Goal: Task Accomplishment & Management: Manage account settings

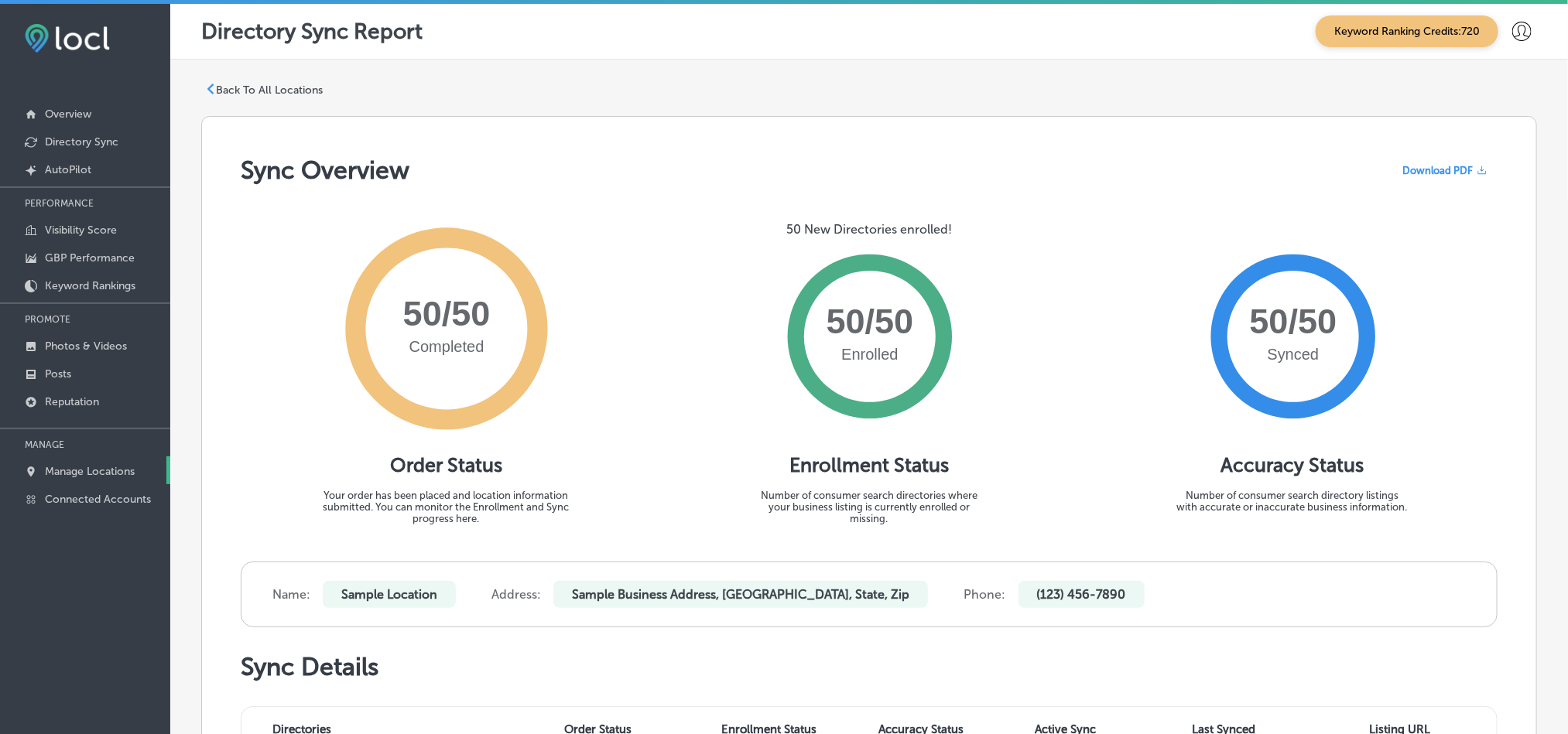
click at [87, 473] on p "Manage Locations" at bounding box center [89, 472] width 89 height 14
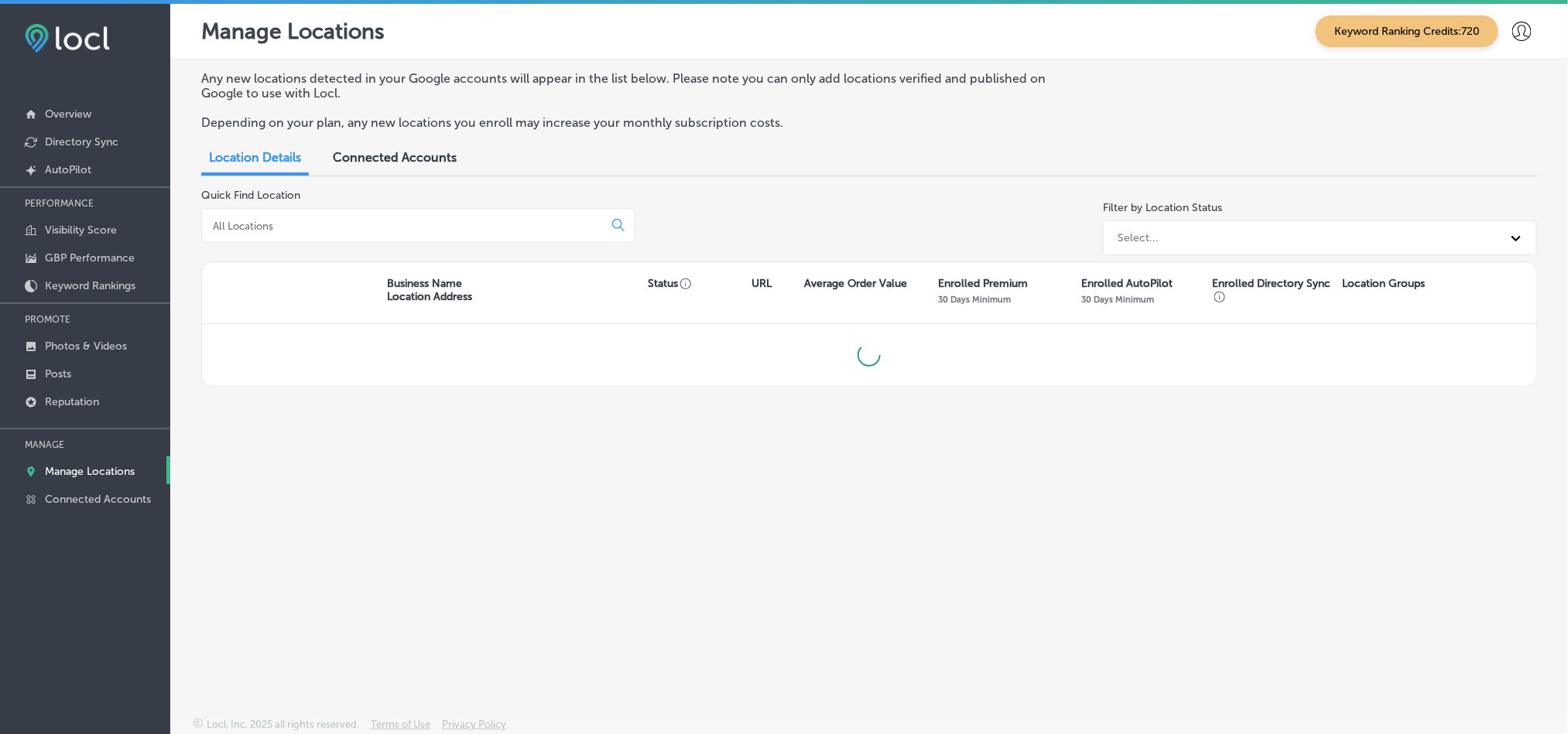
click at [517, 226] on input at bounding box center [405, 226] width 388 height 14
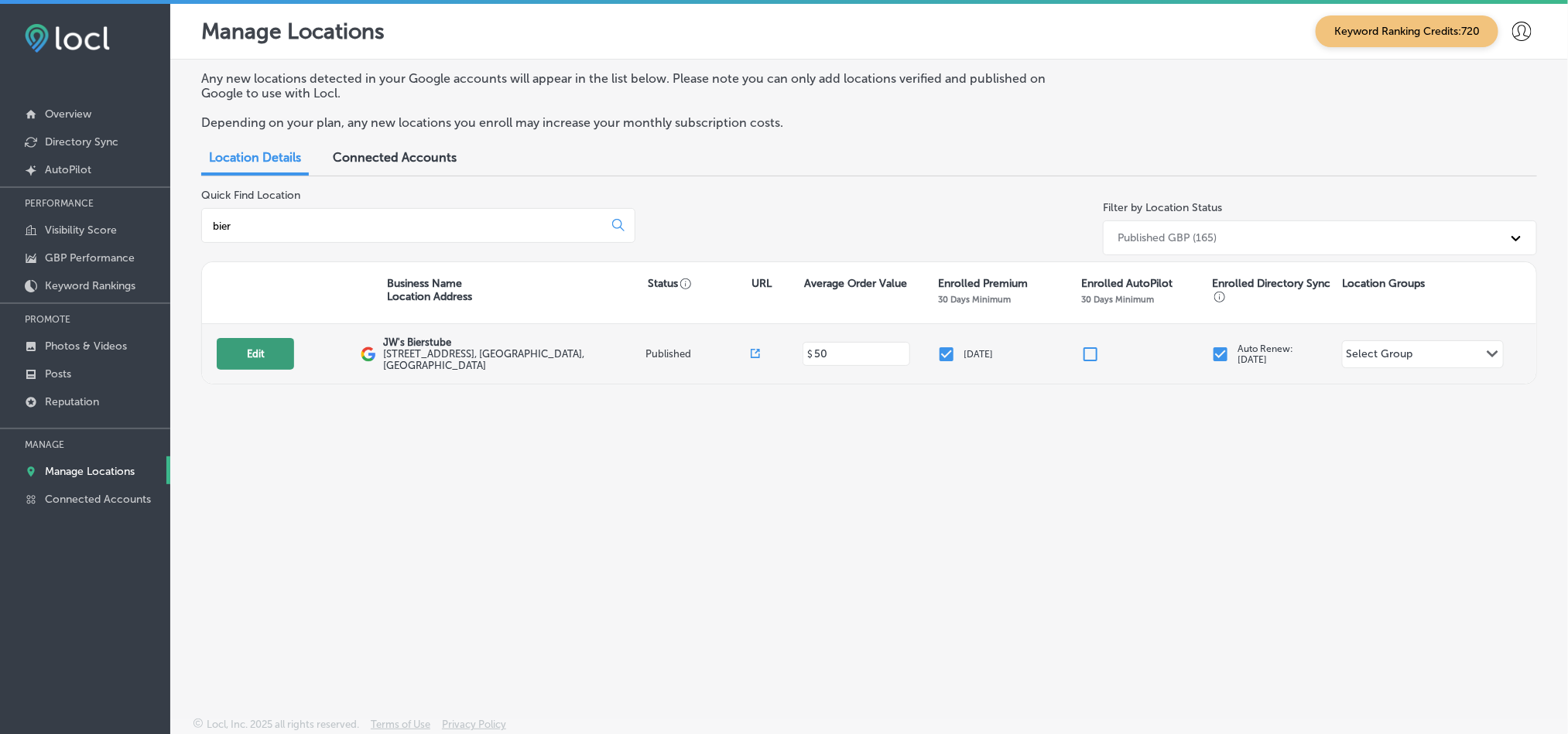
type input "bier"
click at [263, 362] on button "Edit" at bounding box center [256, 354] width 78 height 32
select select "US"
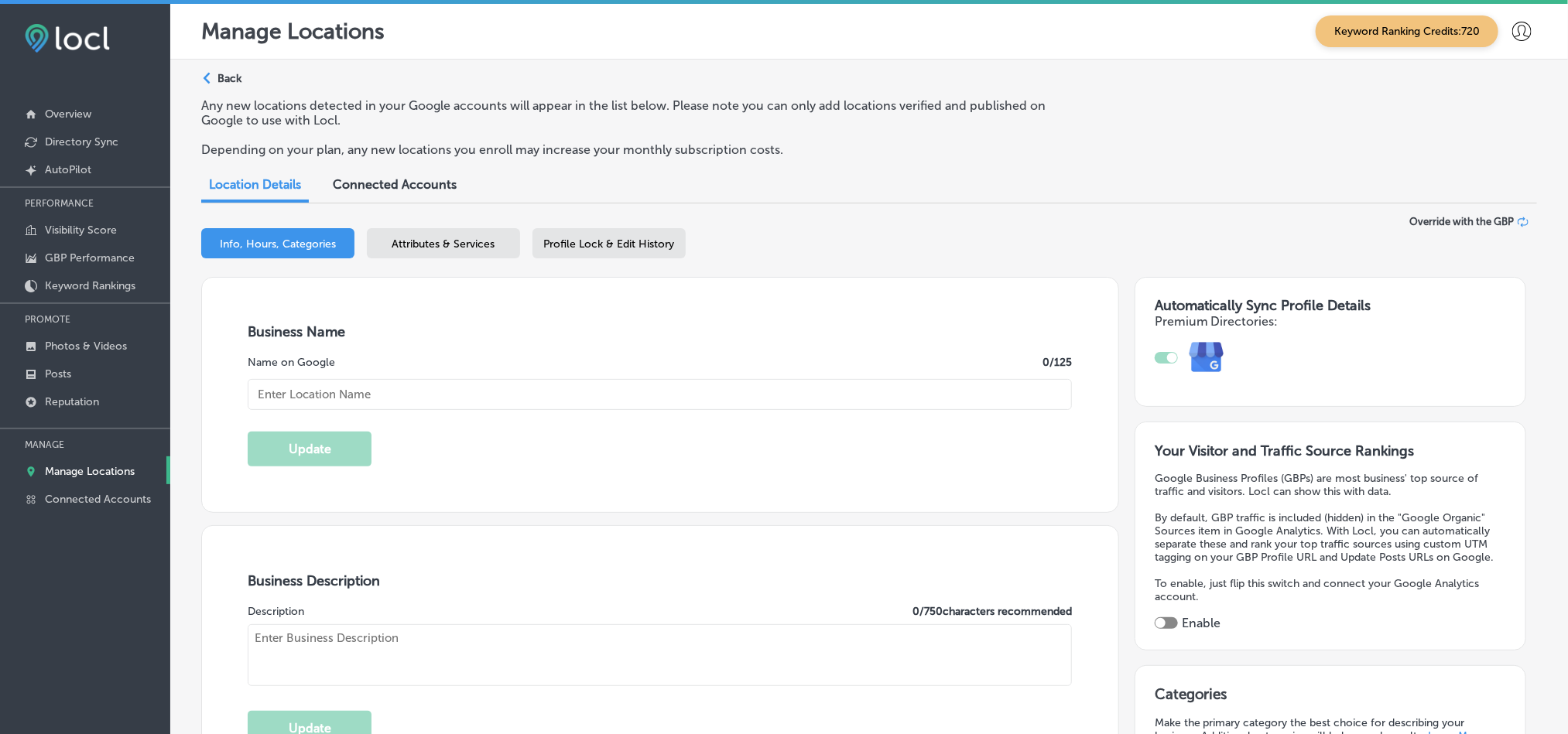
type input "JW's Bierstube"
checkbox input "true"
type textarea "At The Bierstubes, we bring the essence of a true German dining experience to t…"
type input "[STREET_ADDRESS]"
type input "Oakdale"
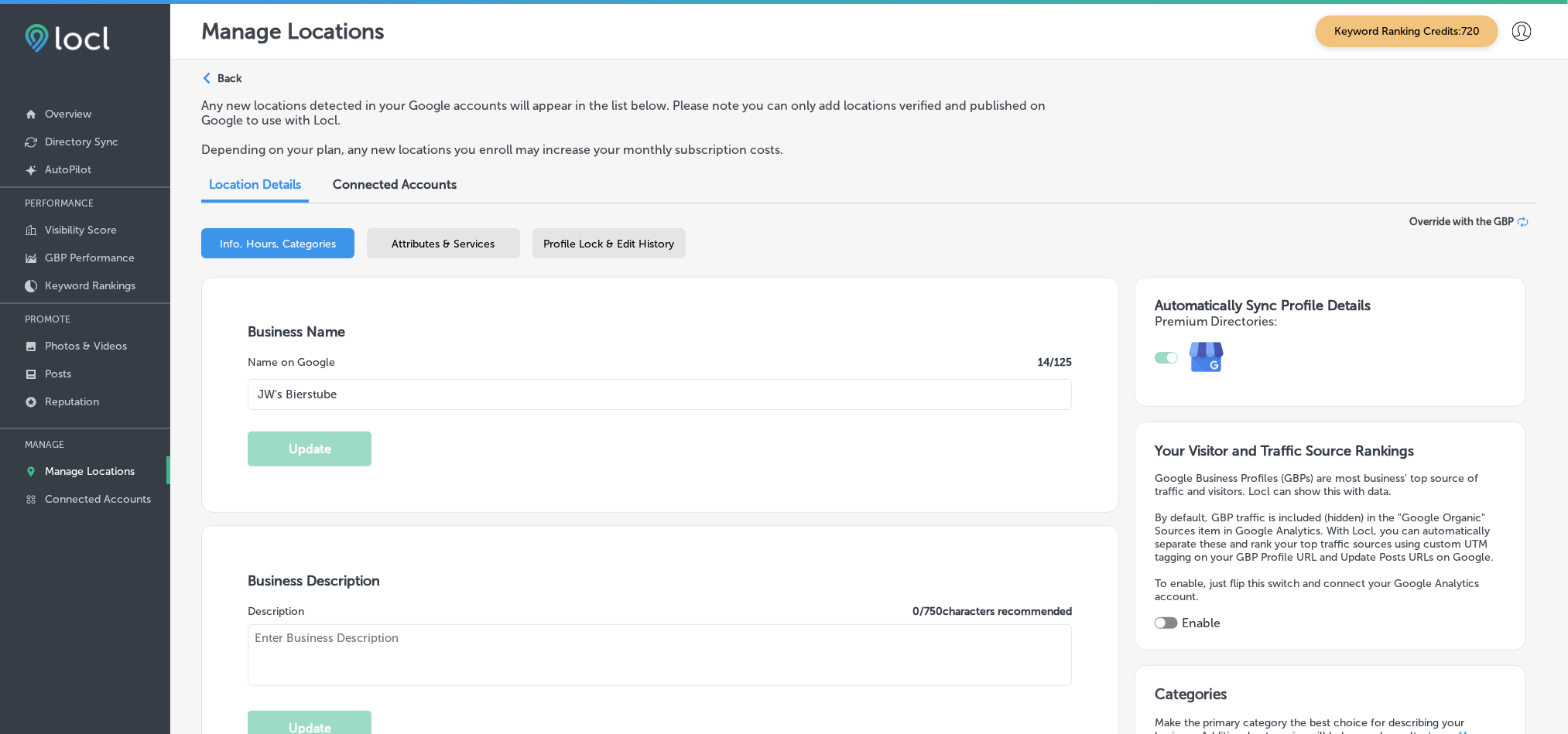
type input "55128"
type input "US"
type input "[URL][DOMAIN_NAME]"
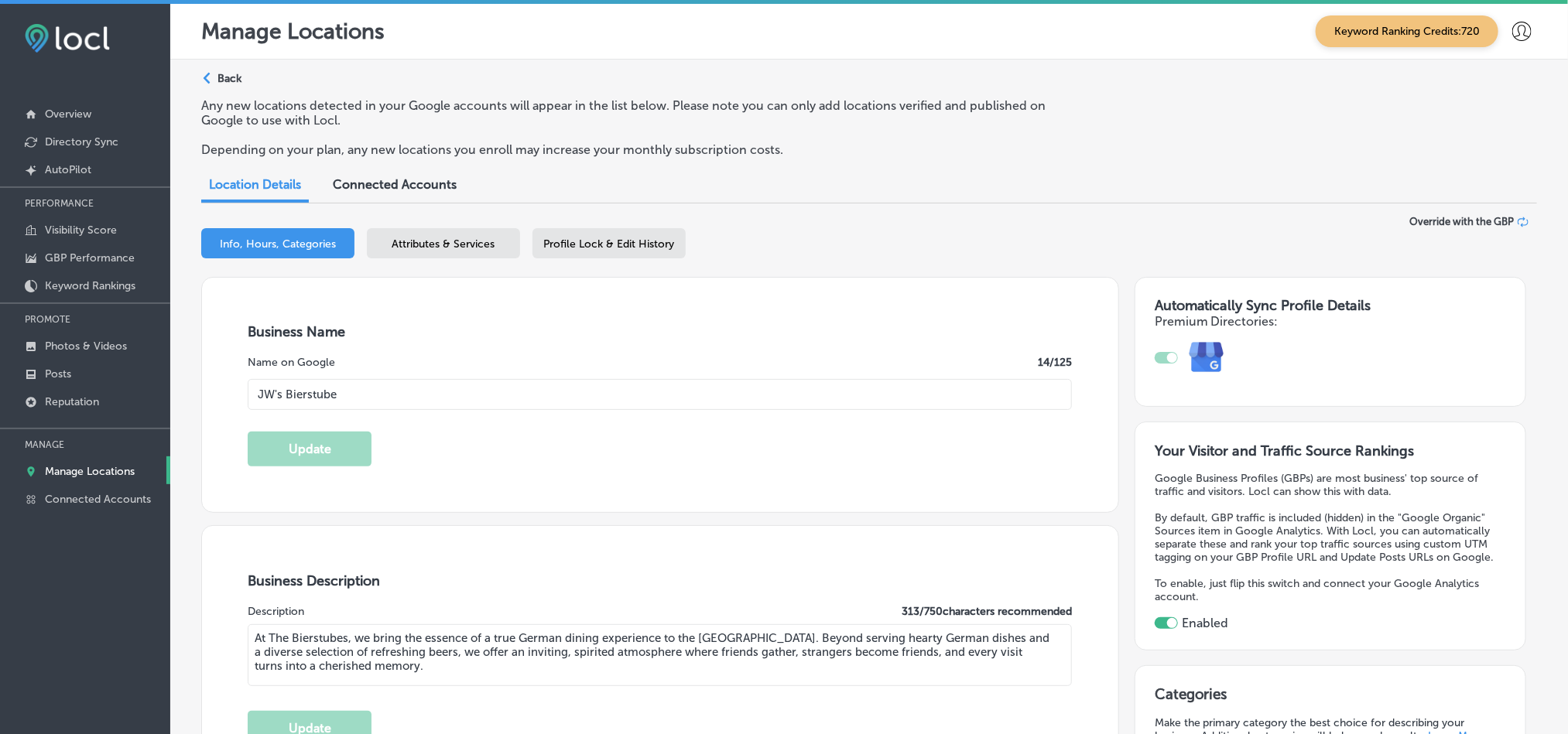
type input "[PHONE_NUMBER]"
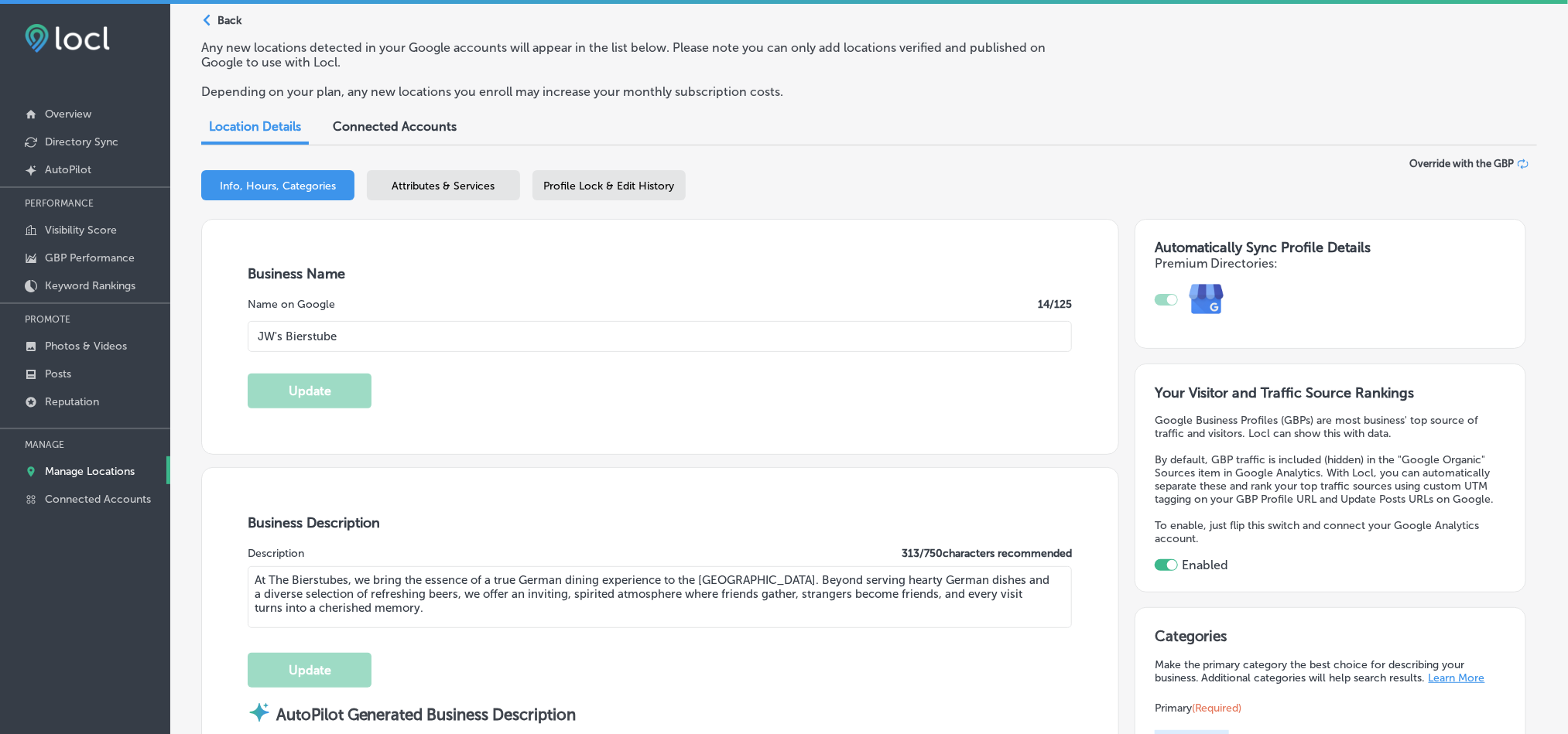
scroll to position [55, 0]
click at [56, 376] on p "Posts" at bounding box center [57, 374] width 26 height 14
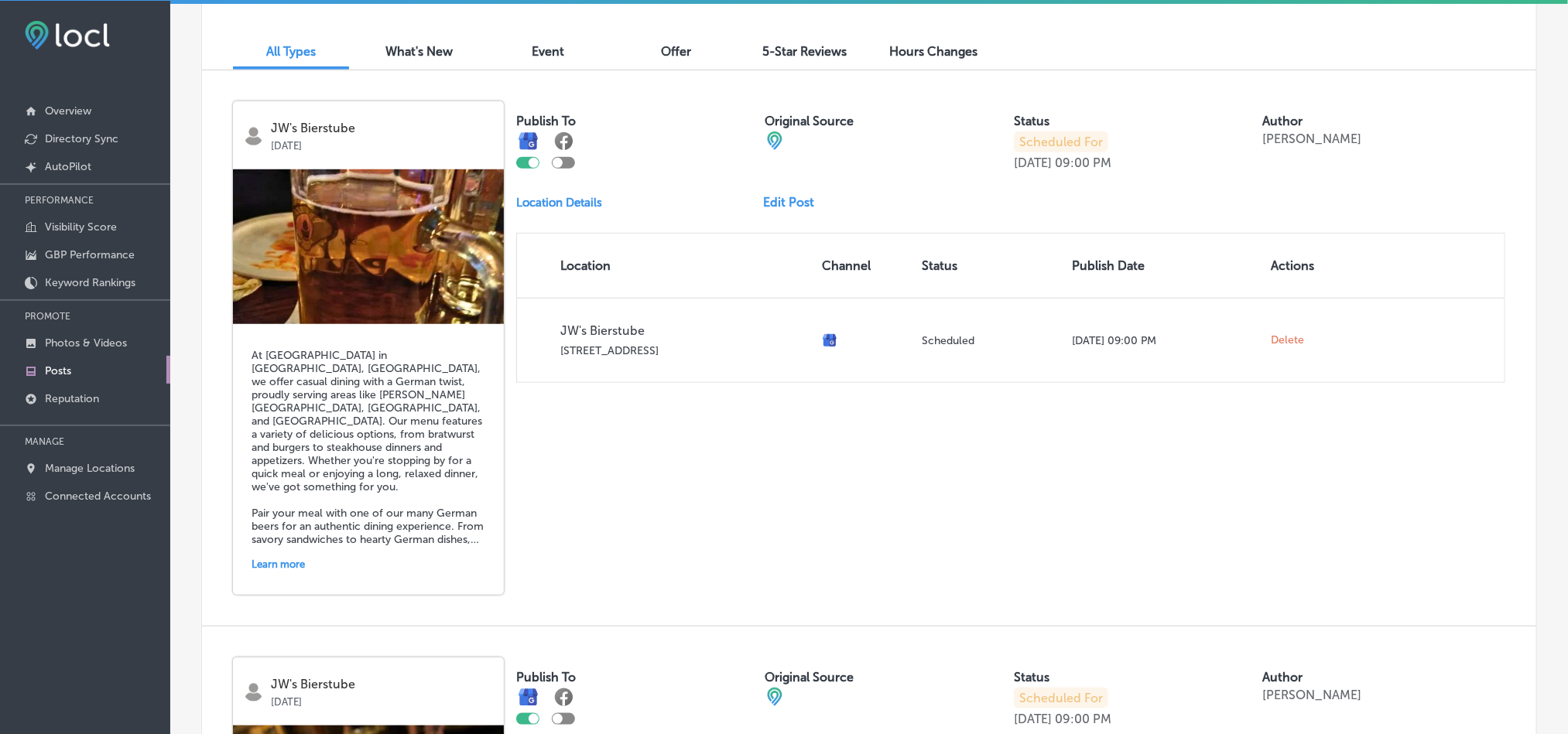
scroll to position [492, 0]
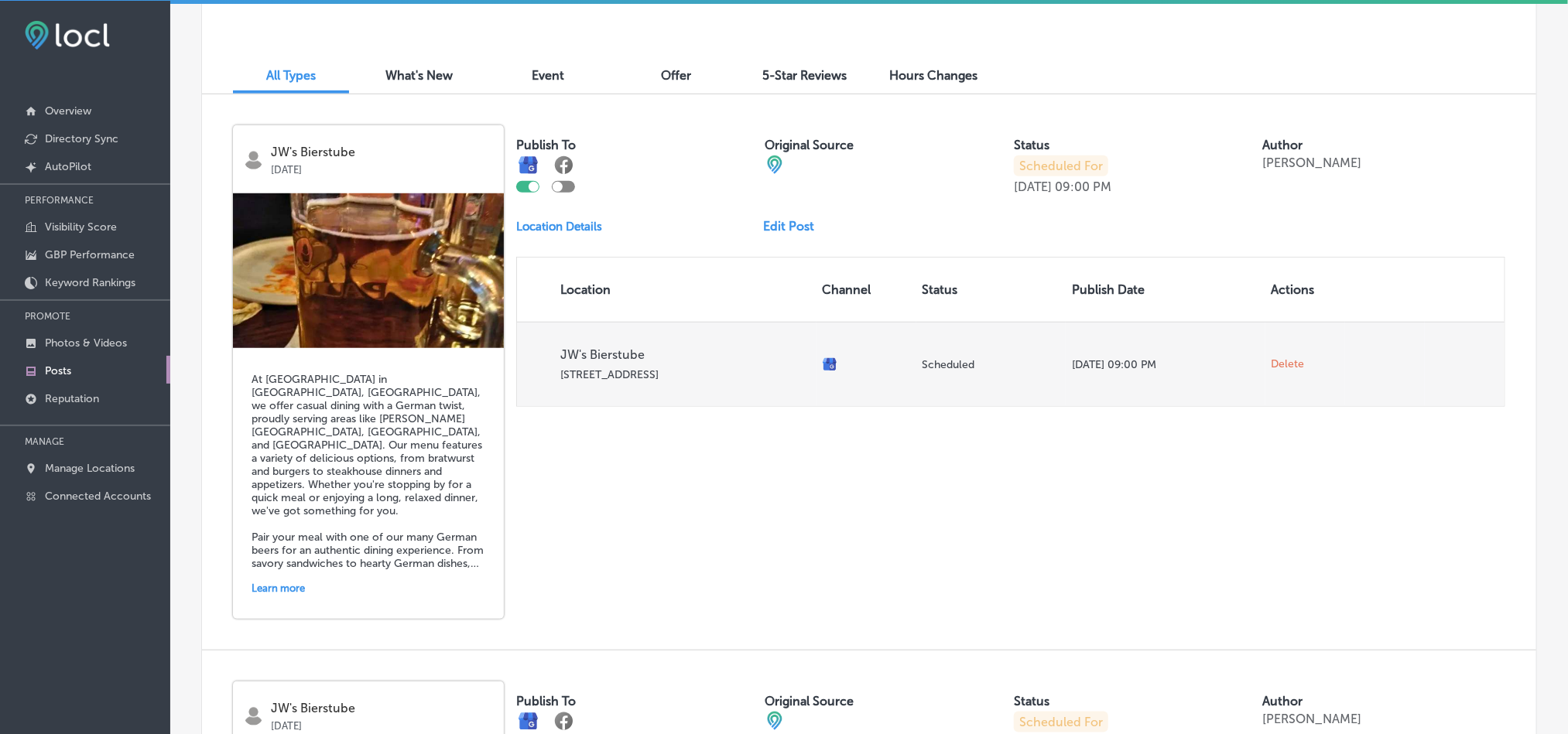
click at [1275, 365] on span "Delete" at bounding box center [1288, 364] width 33 height 14
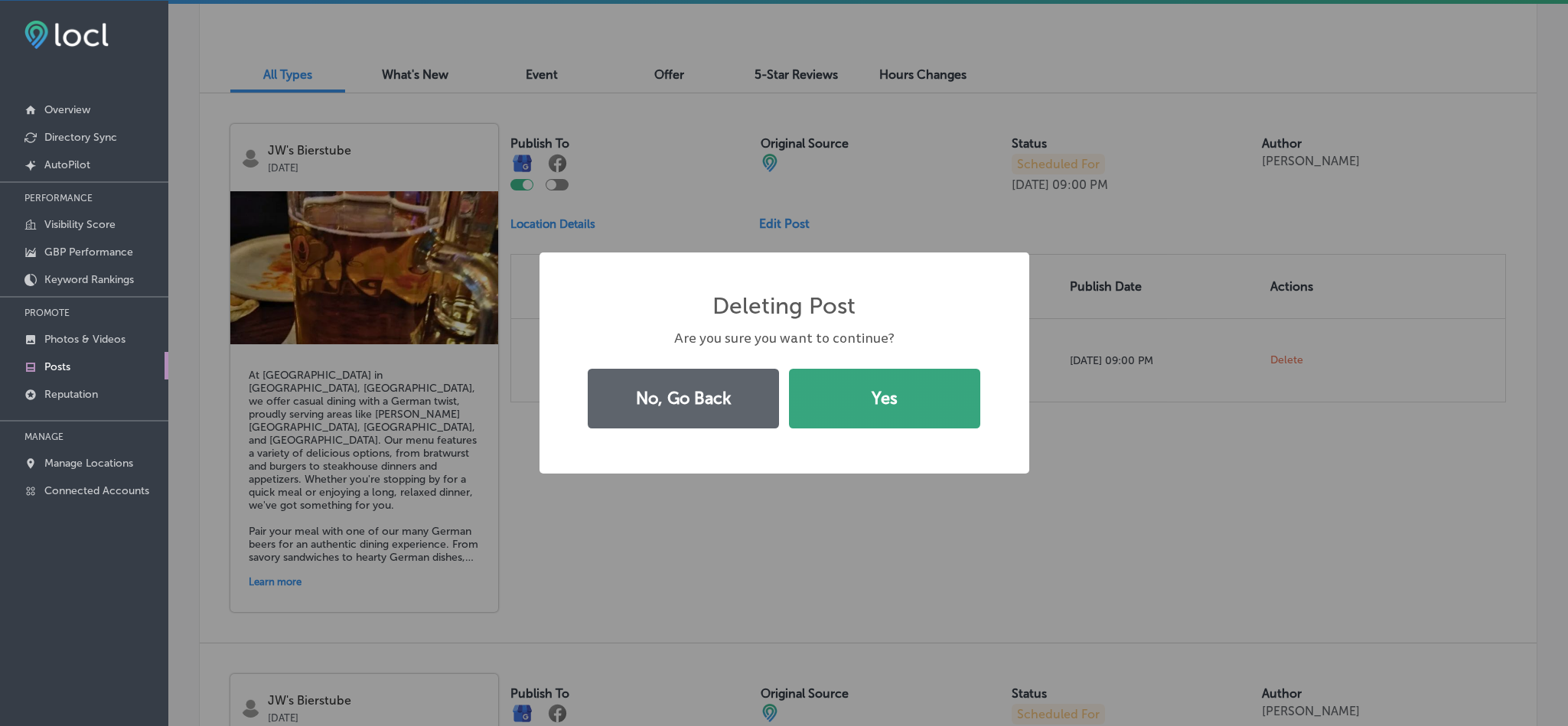
click at [937, 381] on button "Yes" at bounding box center [884, 398] width 191 height 60
